Goal: Task Accomplishment & Management: Complete application form

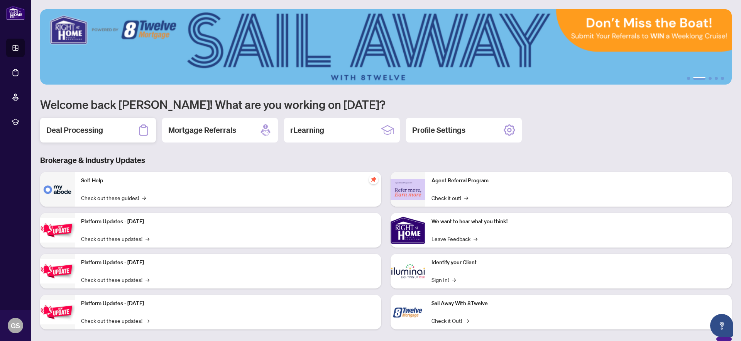
click at [100, 123] on div "Deal Processing" at bounding box center [98, 130] width 116 height 25
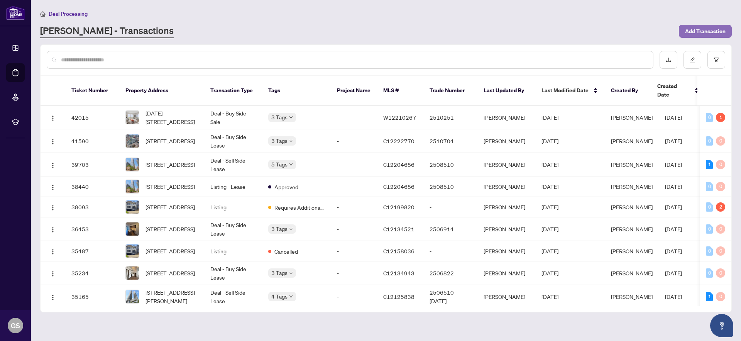
click at [705, 30] on span "Add Transaction" at bounding box center [705, 31] width 41 height 12
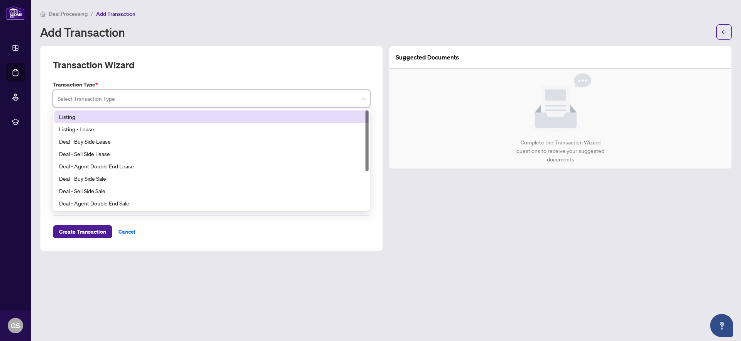
click at [324, 102] on input "search" at bounding box center [208, 99] width 301 height 17
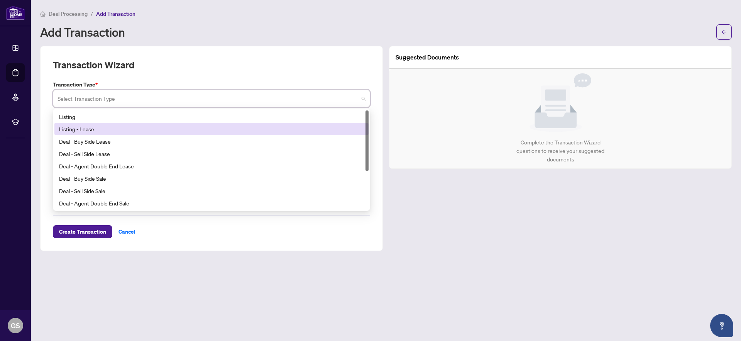
click at [107, 128] on div "Listing - Lease" at bounding box center [211, 129] width 305 height 8
